Goal: Navigation & Orientation: Find specific page/section

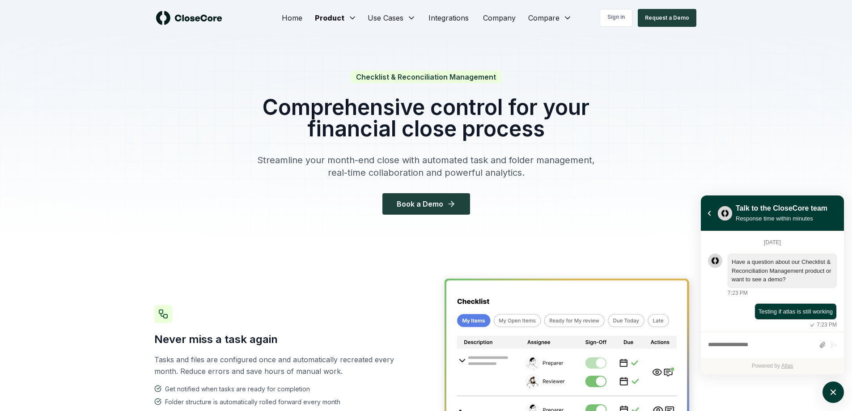
scroll to position [1, 0]
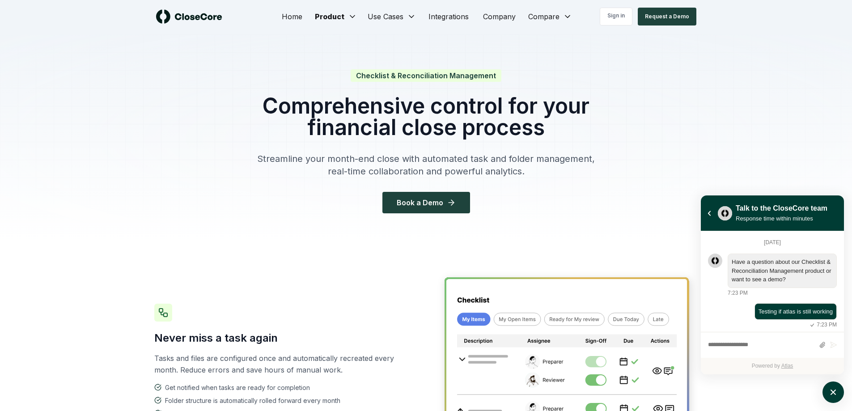
click at [622, 15] on link "Sign in" at bounding box center [616, 17] width 33 height 18
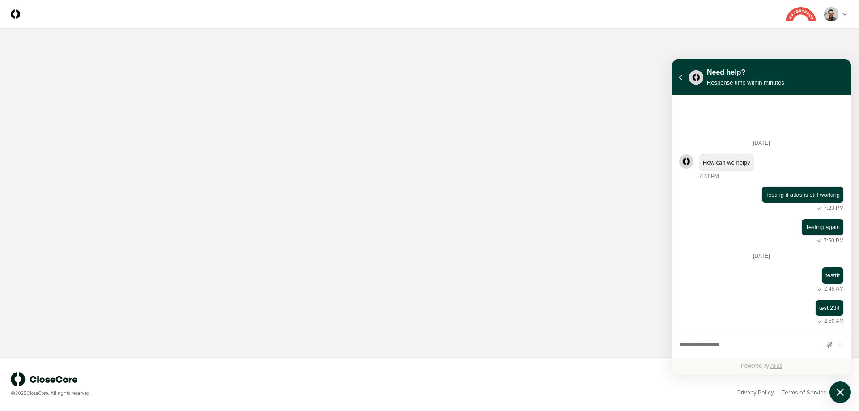
click at [845, 395] on icon "atlas-launcher" at bounding box center [840, 392] width 13 height 13
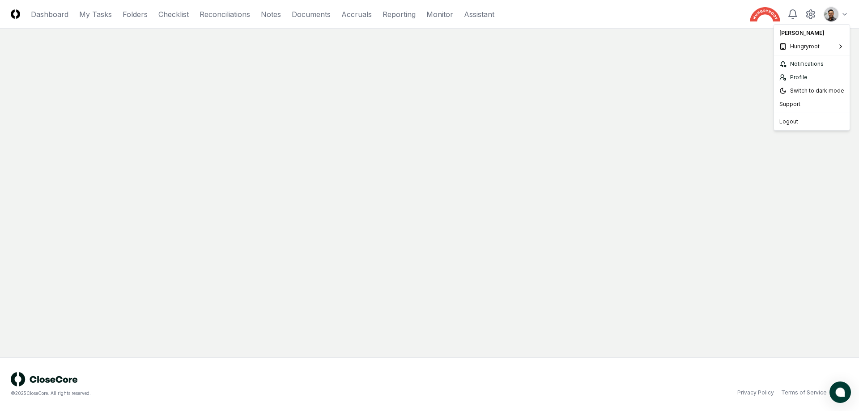
click at [834, 17] on html "CloseCore Dashboard My Tasks Folders Checklist Reconciliations Notes Documents …" at bounding box center [429, 205] width 859 height 411
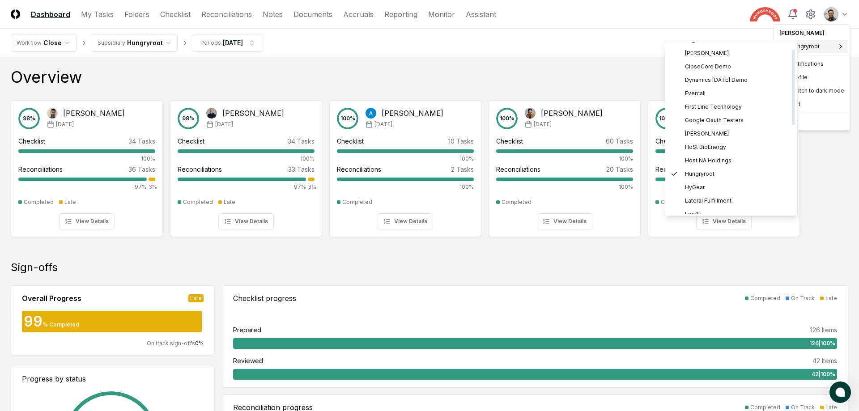
scroll to position [67, 0]
click at [717, 166] on div "Leafly" at bounding box center [731, 169] width 128 height 13
